Goal: Task Accomplishment & Management: Manage account settings

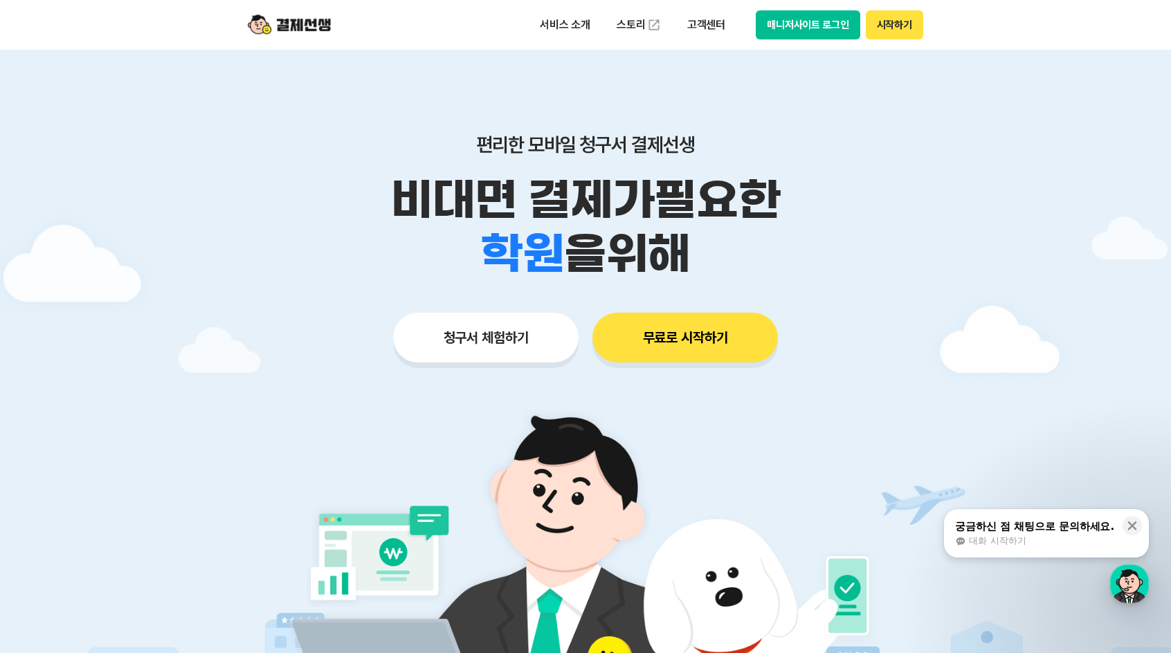
click at [830, 23] on button "매니저사이트 로그인" at bounding box center [808, 24] width 104 height 29
click at [803, 32] on button "매니저사이트 로그인" at bounding box center [808, 24] width 104 height 29
click at [837, 25] on button "매니저사이트 로그인" at bounding box center [808, 24] width 104 height 29
click at [815, 30] on button "매니저사이트 로그인" at bounding box center [808, 24] width 104 height 29
click at [789, 33] on button "매니저사이트 로그인" at bounding box center [808, 24] width 104 height 29
